Goal: Task Accomplishment & Management: Use online tool/utility

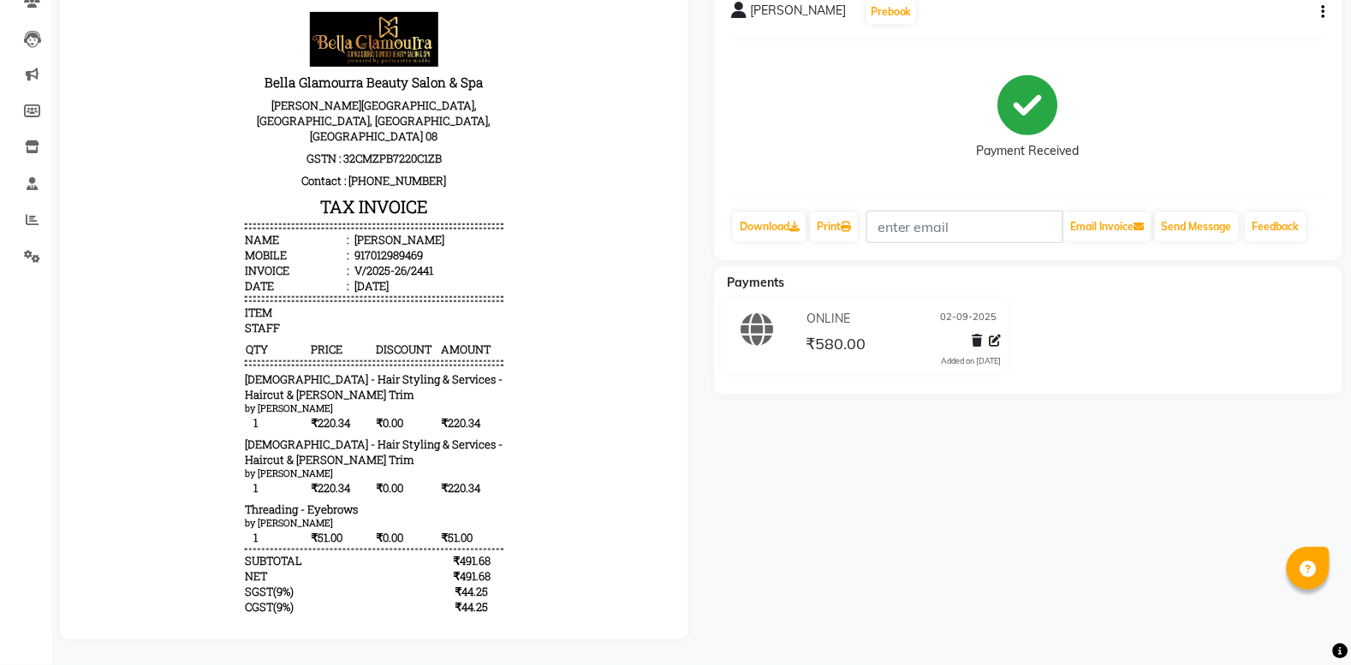
select select "service"
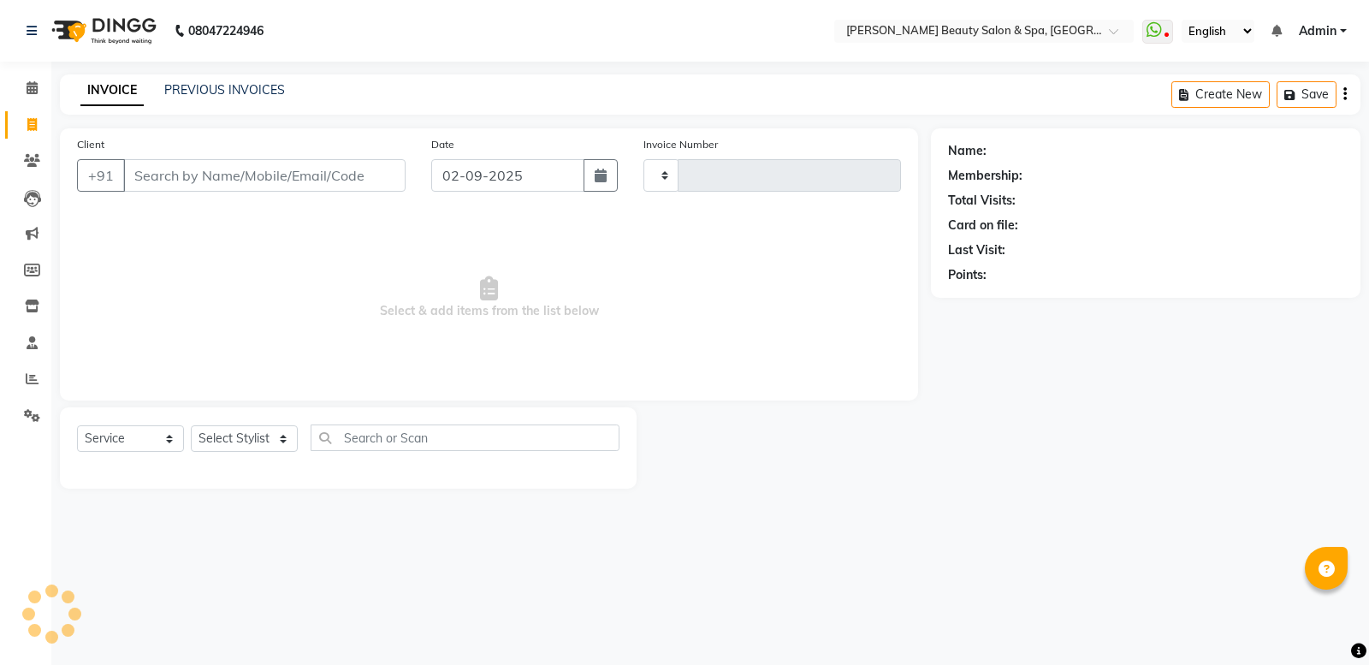
click at [280, 181] on input "Client" at bounding box center [264, 175] width 282 height 33
select select "7524"
type input "2442"
